Goal: Task Accomplishment & Management: Manage account settings

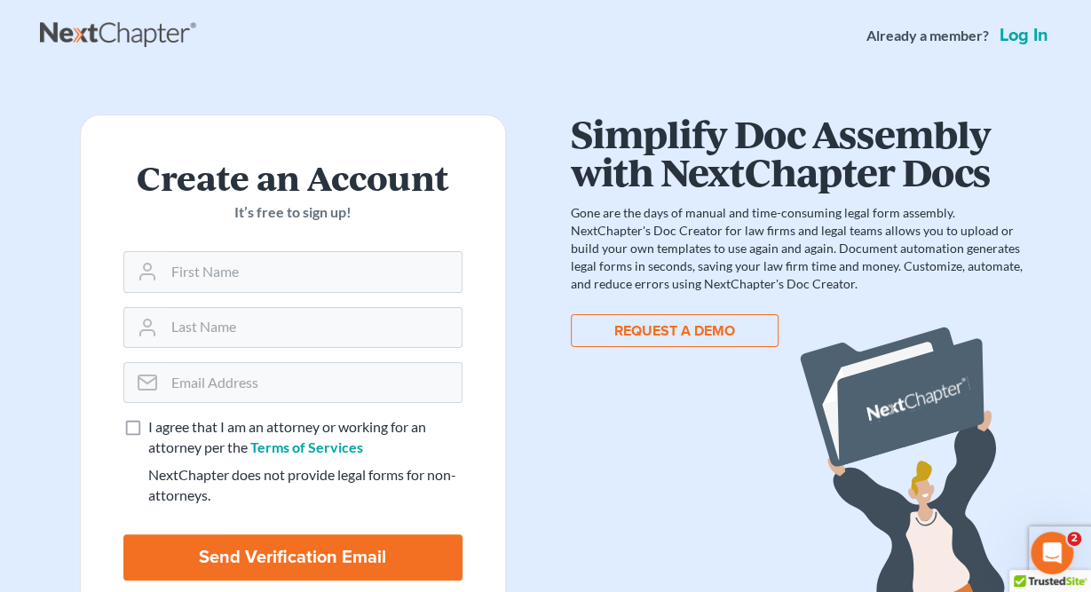
click at [672, 331] on button "REQUEST A DEMO" at bounding box center [675, 330] width 208 height 33
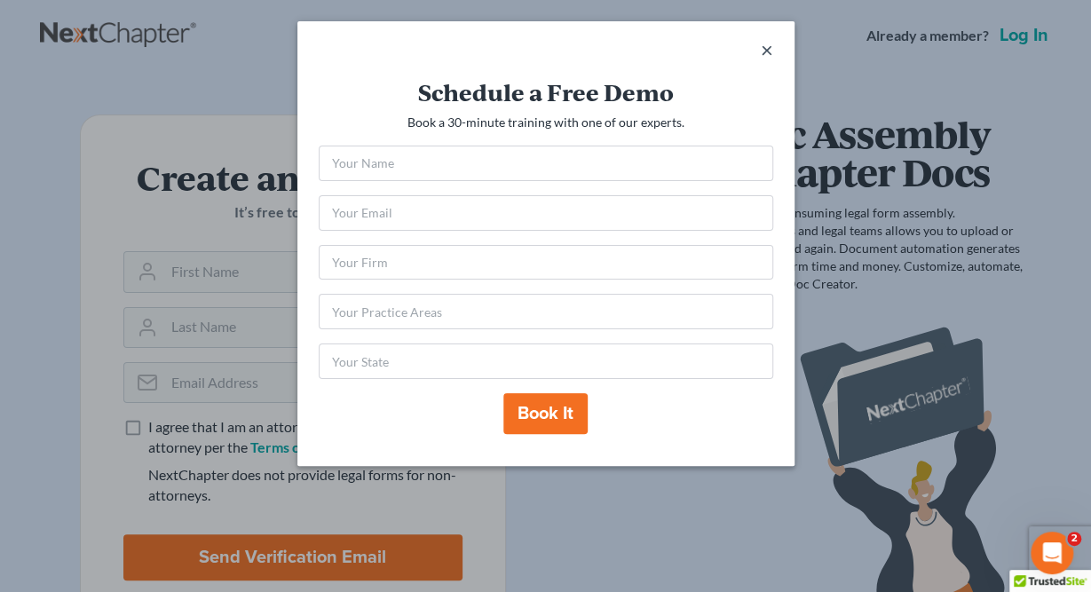
click at [764, 51] on span "×" at bounding box center [767, 49] width 12 height 26
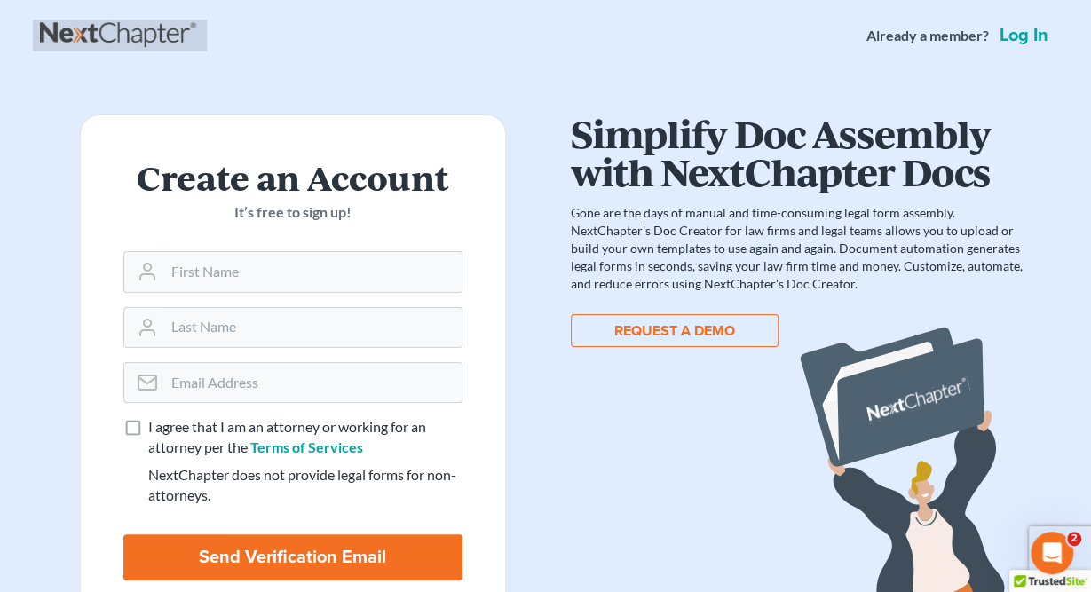
click at [123, 48] on link at bounding box center [120, 36] width 160 height 32
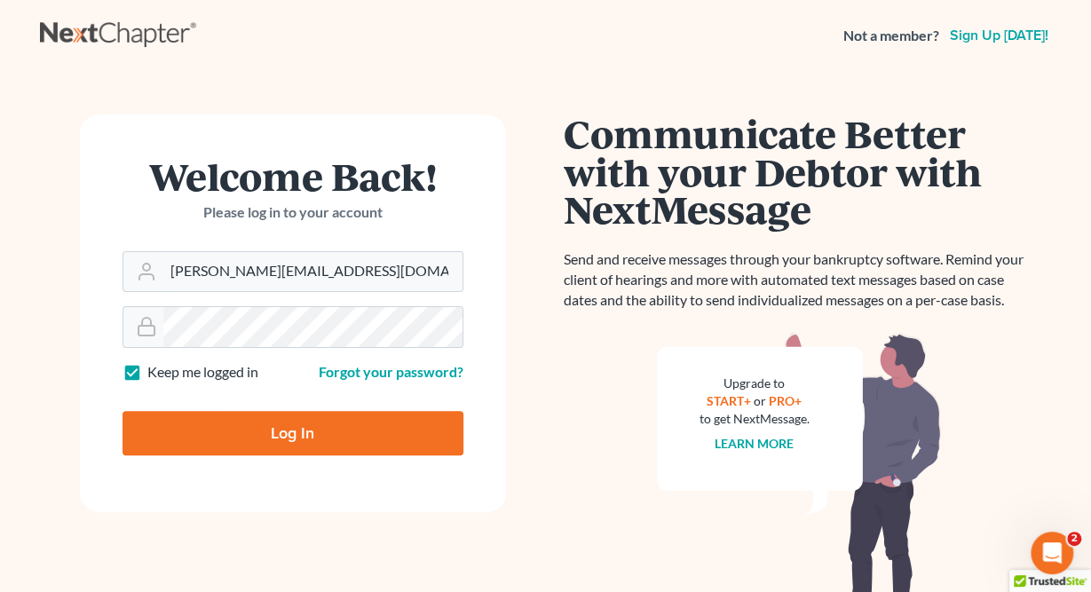
click at [311, 432] on input "Log In" at bounding box center [292, 433] width 341 height 44
type input "Thinking..."
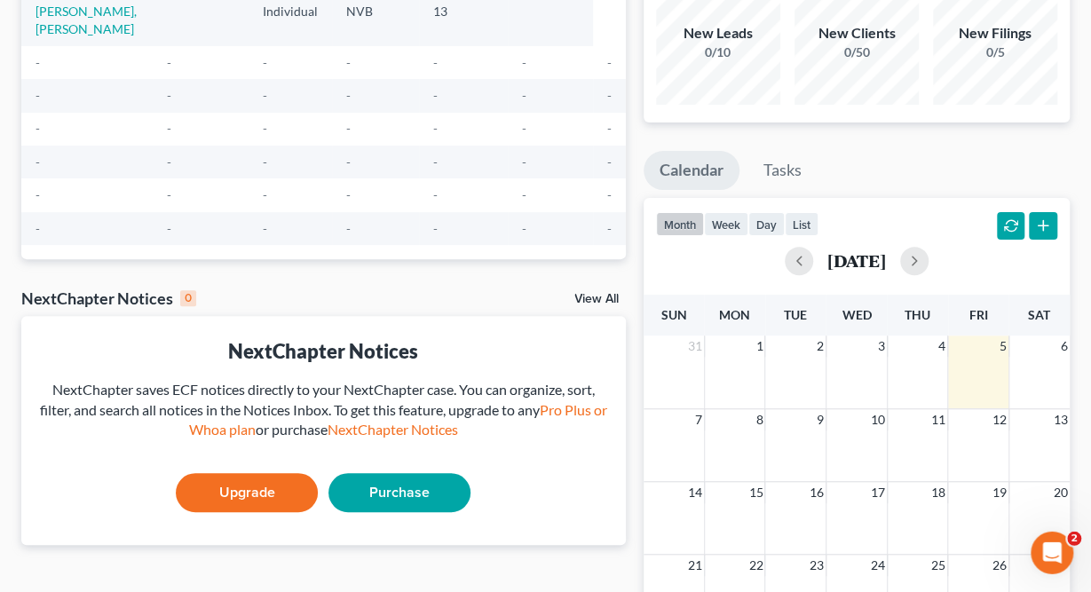
scroll to position [431, 0]
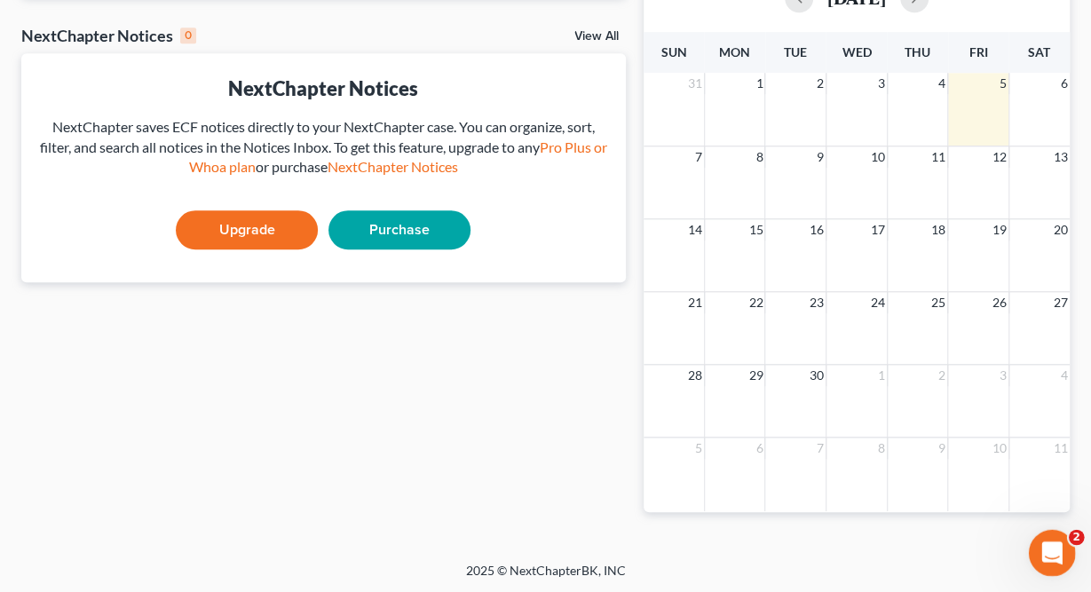
click at [1055, 552] on icon "Open Intercom Messenger" at bounding box center [1049, 550] width 29 height 29
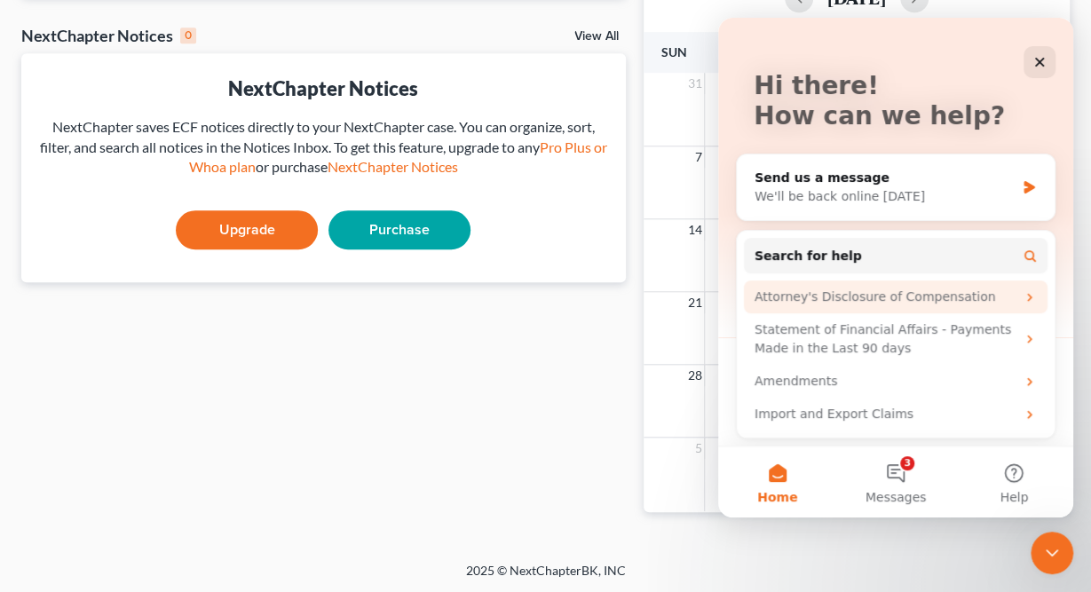
scroll to position [0, 0]
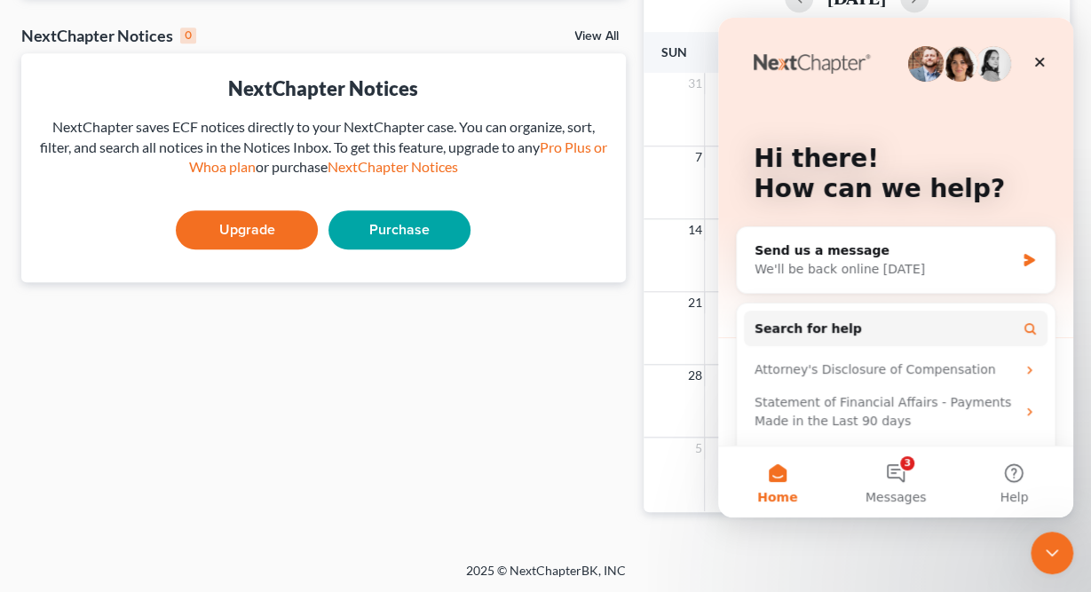
click at [535, 339] on div "Recent Cases 1 View All Name unfold_more expand_more expand_less Attorney unfol…" at bounding box center [323, 101] width 622 height 879
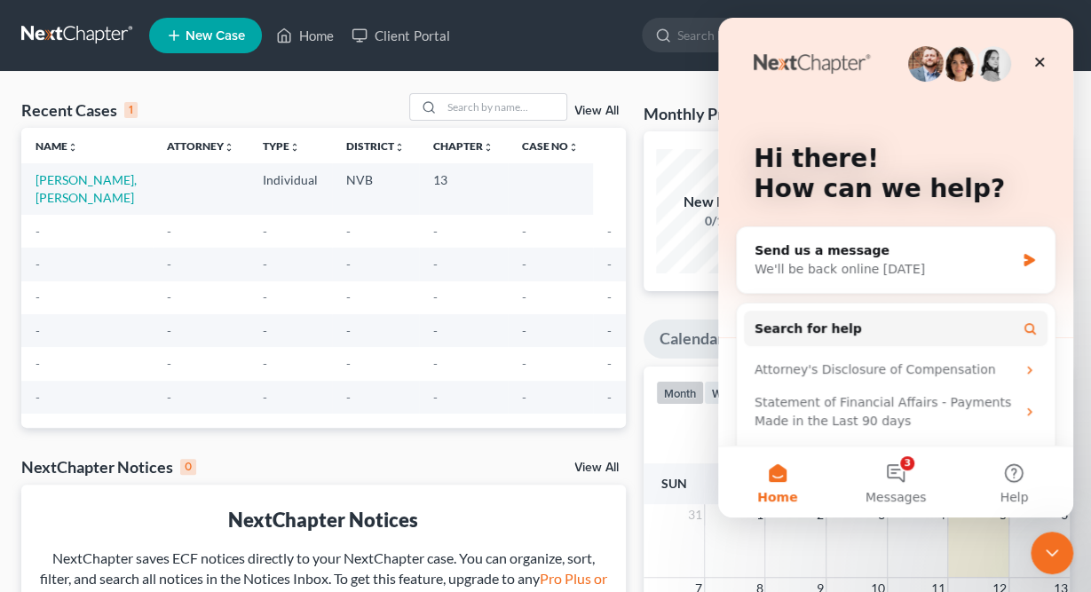
click at [550, 50] on ul "New Case Home Client Portal - No Result - See all results Or Press Enter... Hel…" at bounding box center [609, 35] width 920 height 46
click at [1044, 73] on div "Close" at bounding box center [1039, 62] width 32 height 32
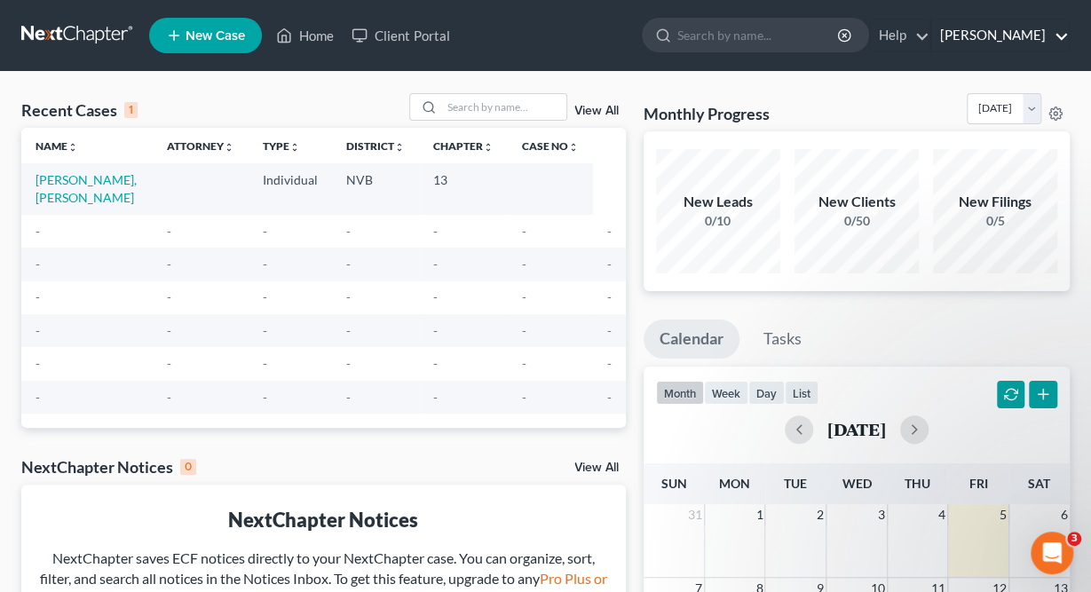
click at [1029, 43] on link "[PERSON_NAME]" at bounding box center [1000, 36] width 138 height 32
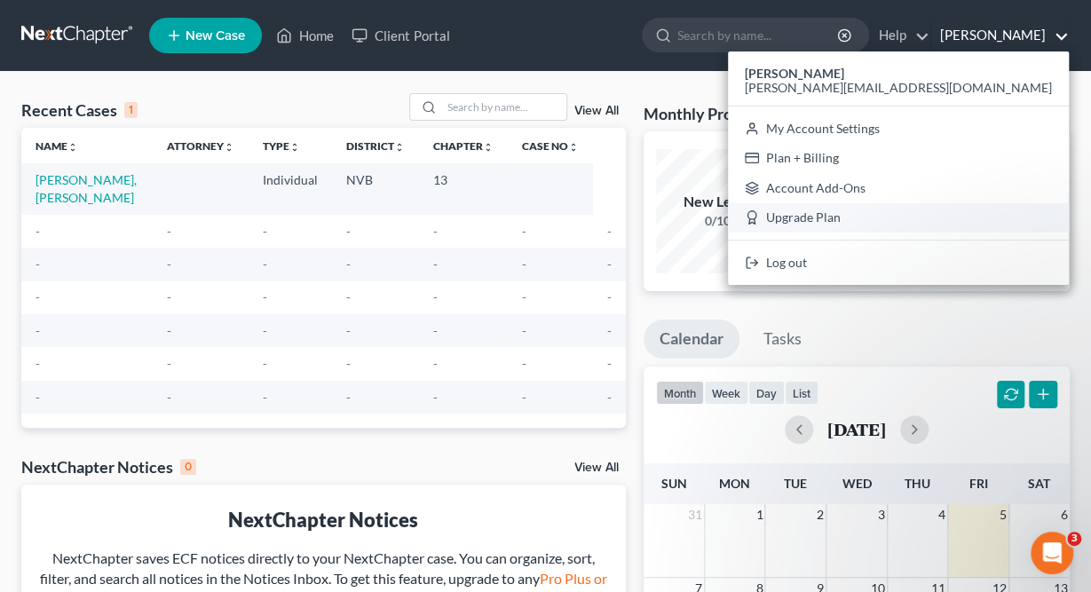
click at [956, 226] on link "Upgrade Plan" at bounding box center [898, 218] width 341 height 30
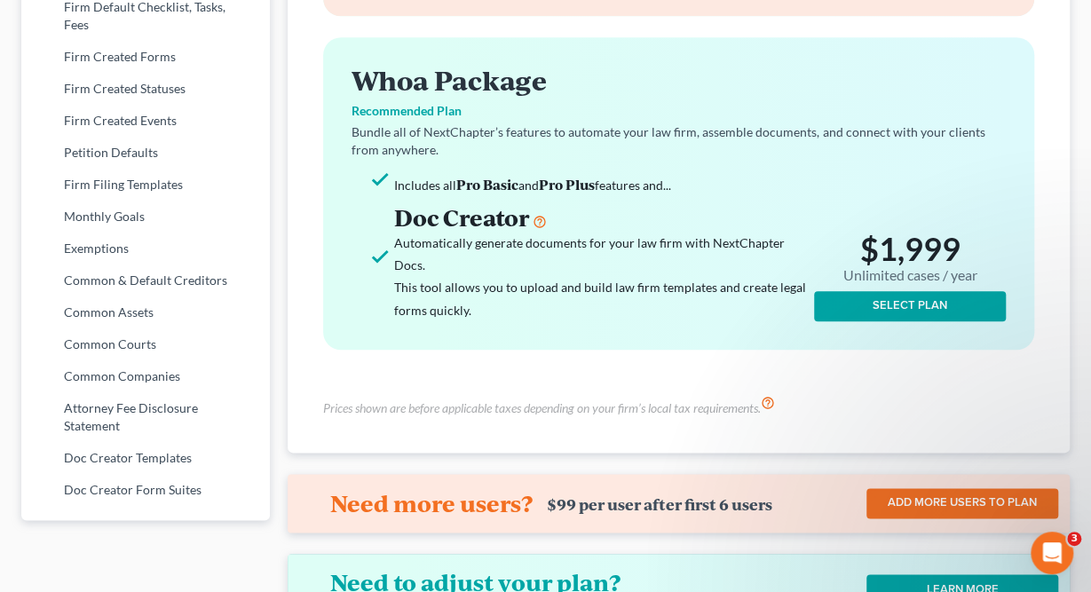
scroll to position [921, 0]
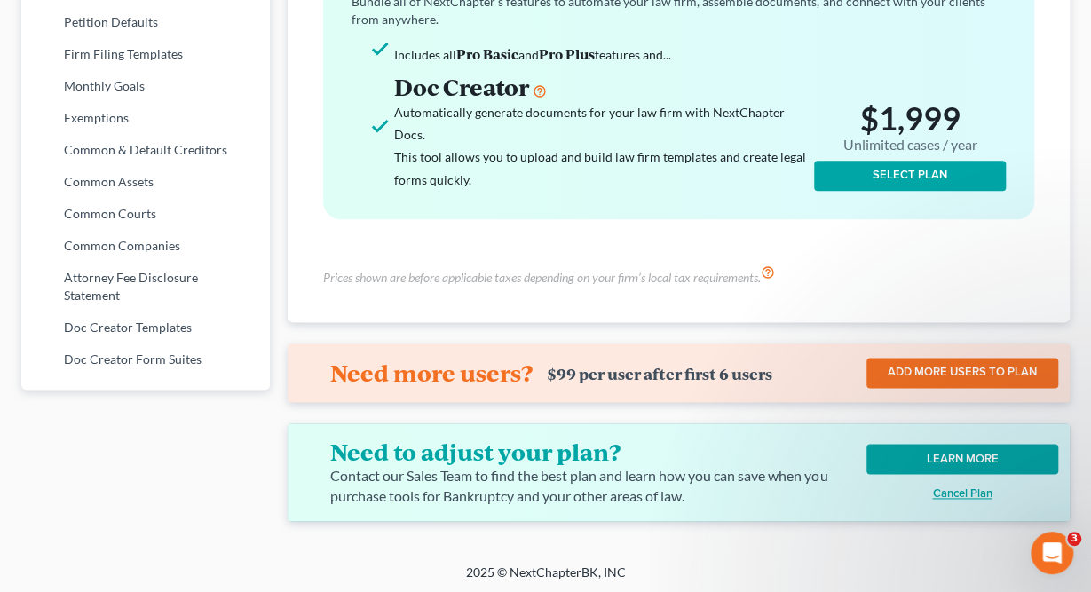
click at [936, 448] on link "LEARN MORE" at bounding box center [962, 459] width 192 height 30
click at [472, 93] on h3 "Doc Creator" at bounding box center [600, 87] width 413 height 28
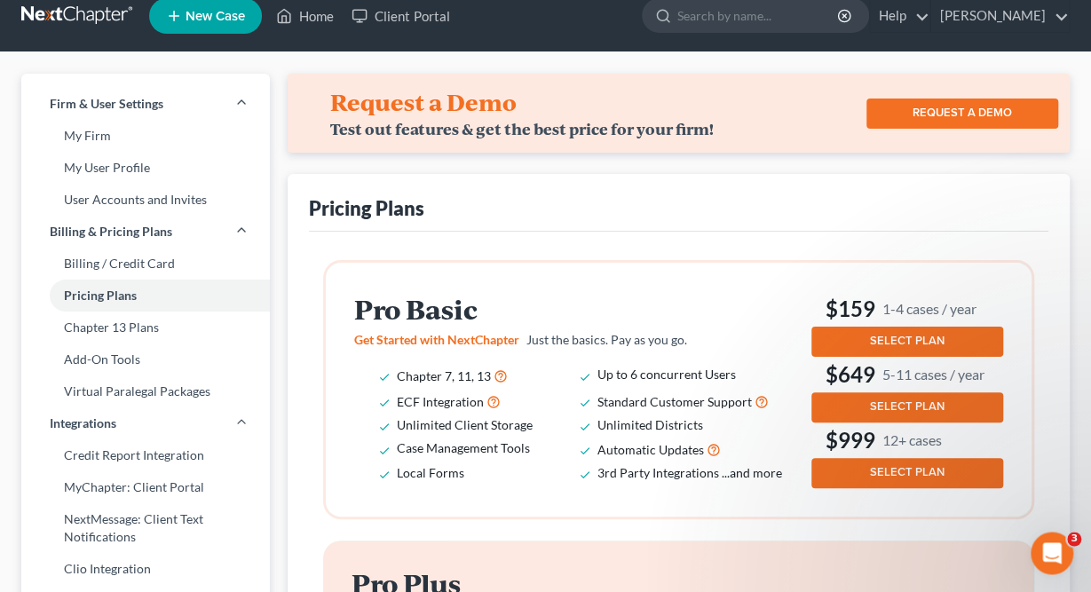
scroll to position [0, 0]
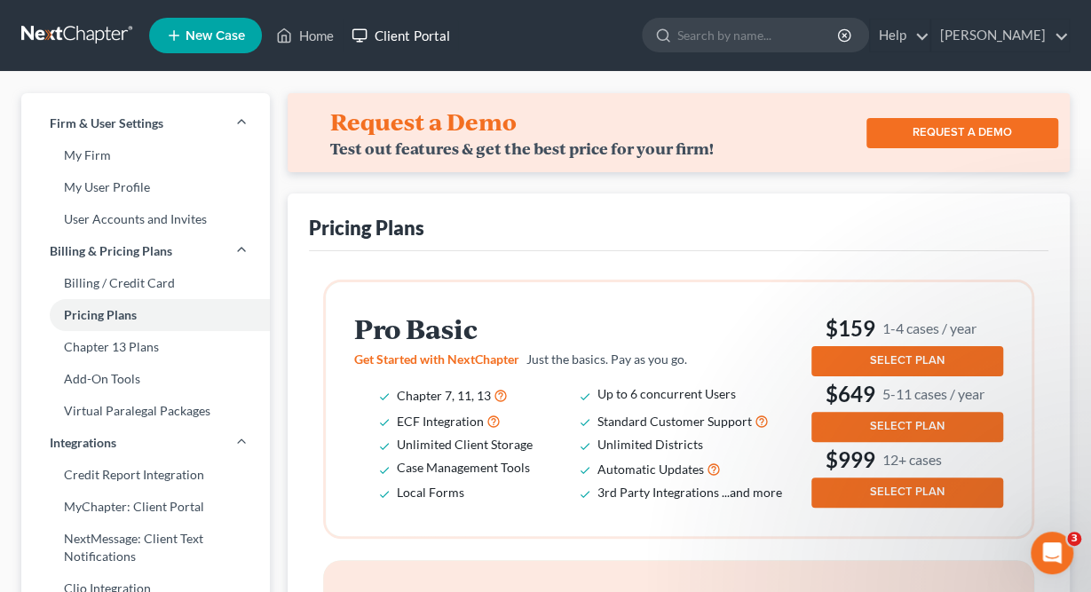
click at [375, 29] on link "Client Portal" at bounding box center [400, 36] width 115 height 32
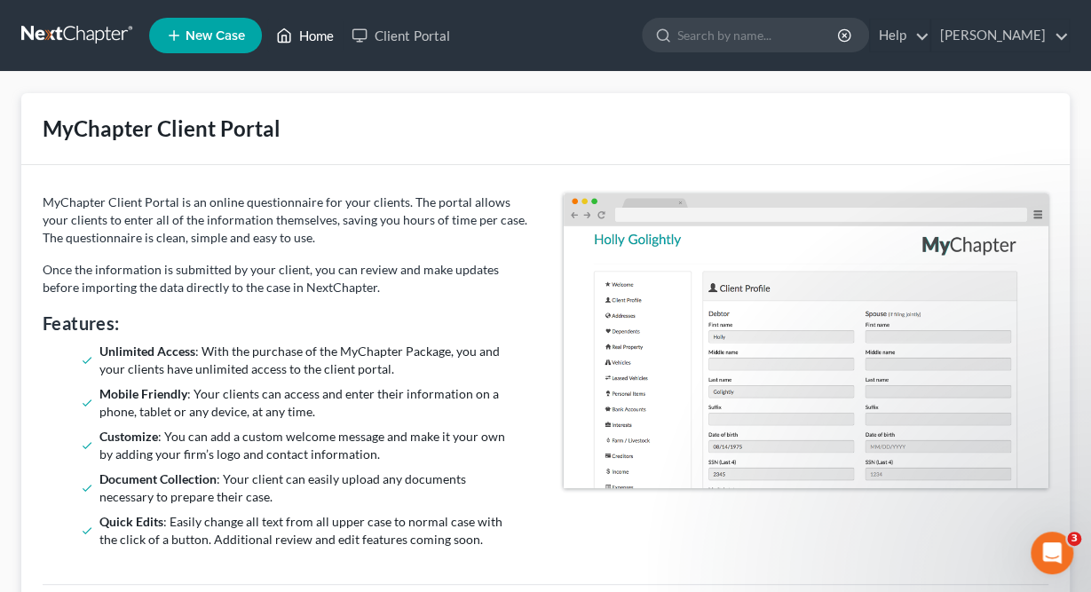
click at [317, 31] on link "Home" at bounding box center [304, 36] width 75 height 32
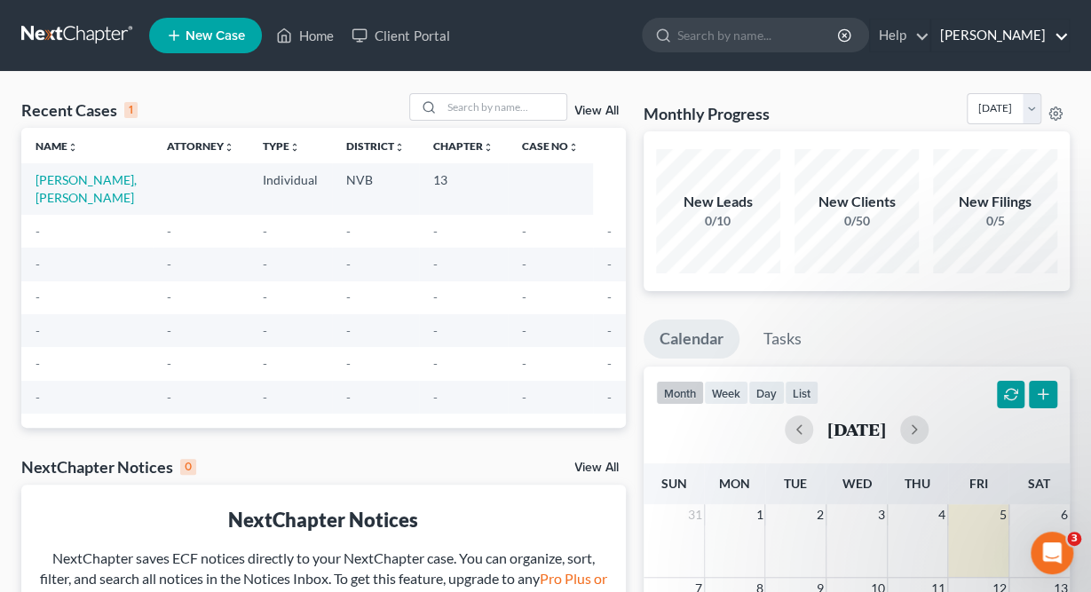
click at [1013, 36] on link "[PERSON_NAME]" at bounding box center [1000, 36] width 138 height 32
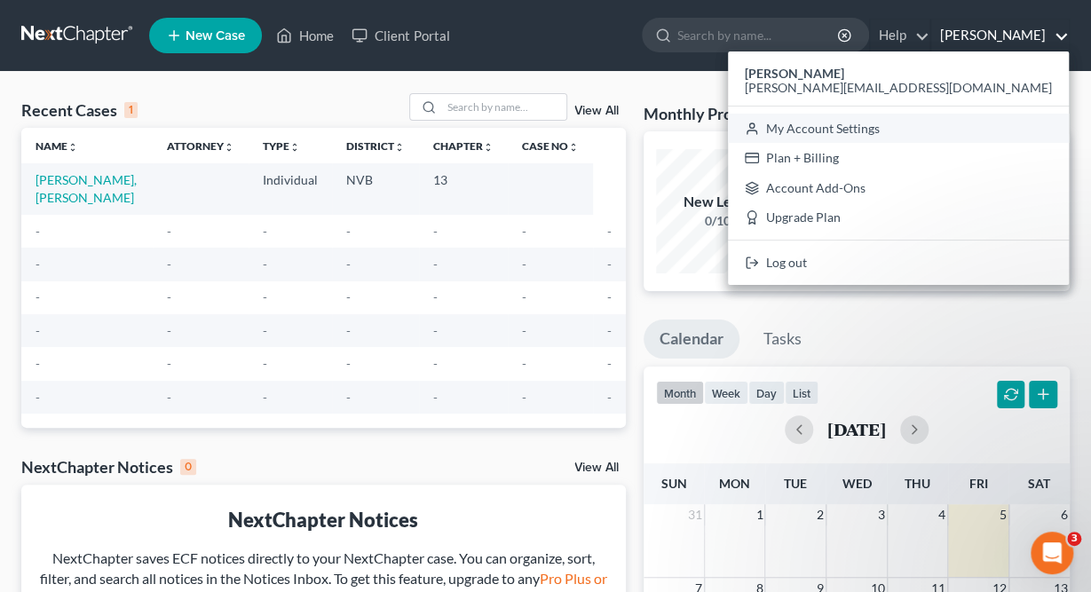
click at [1009, 118] on link "My Account Settings" at bounding box center [898, 129] width 341 height 30
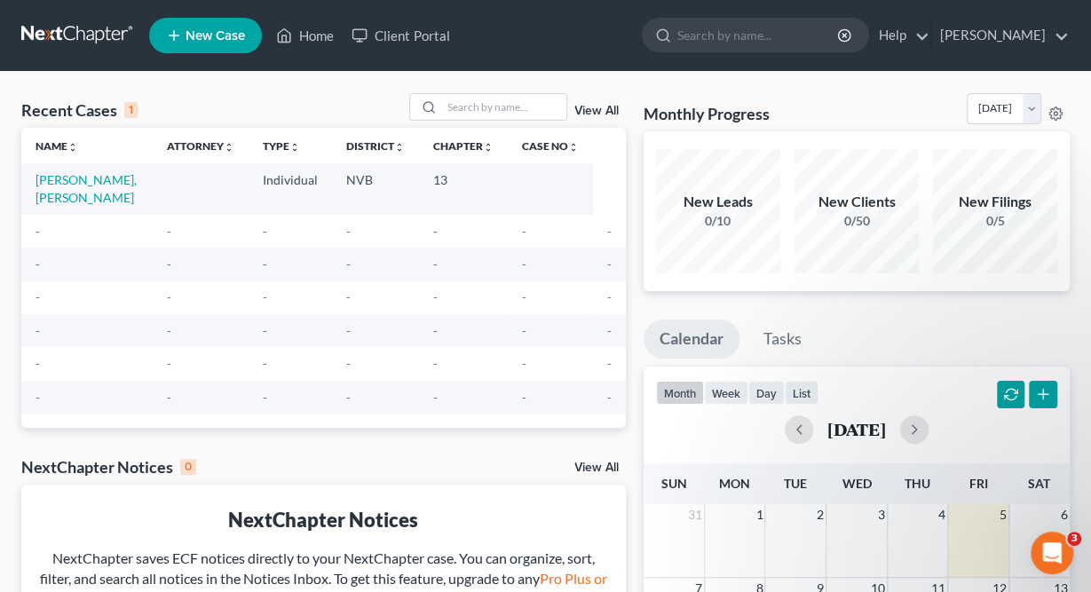
select select "24"
select select "31"
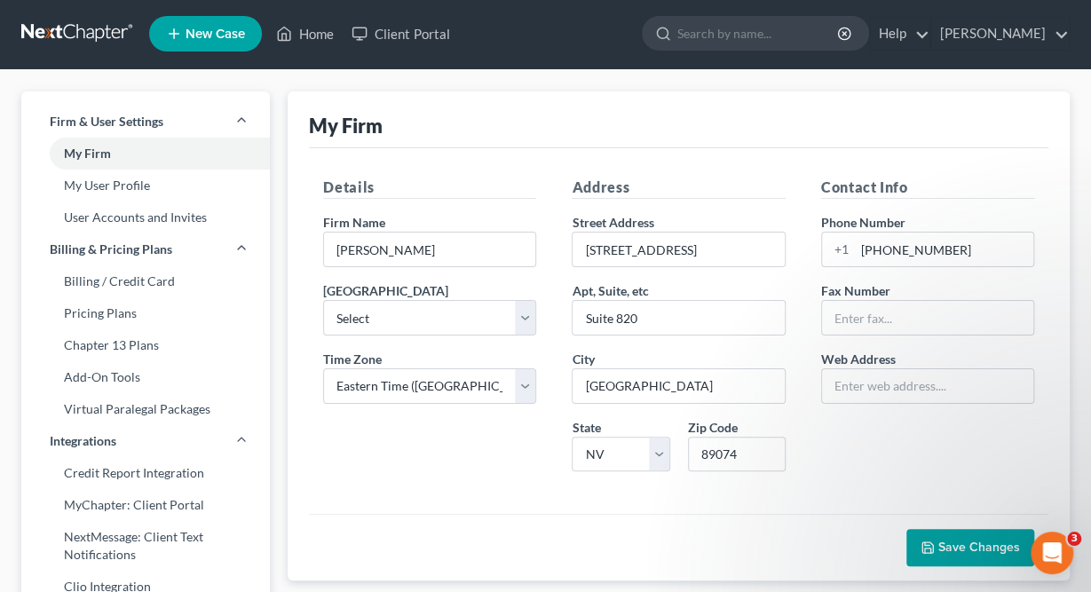
scroll to position [2, 0]
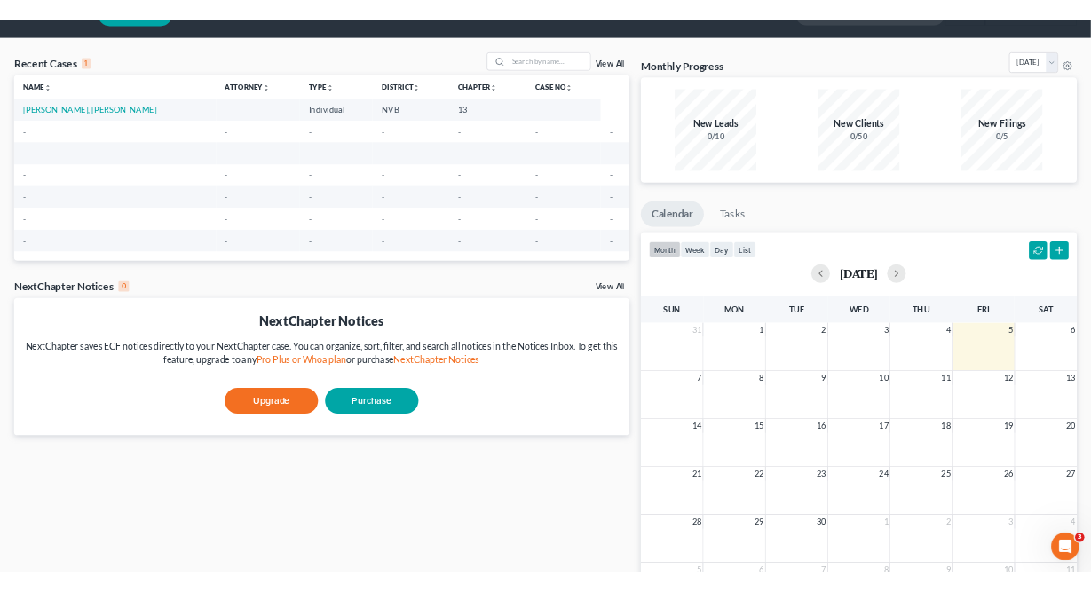
scroll to position [43, 0]
